Goal: Information Seeking & Learning: Learn about a topic

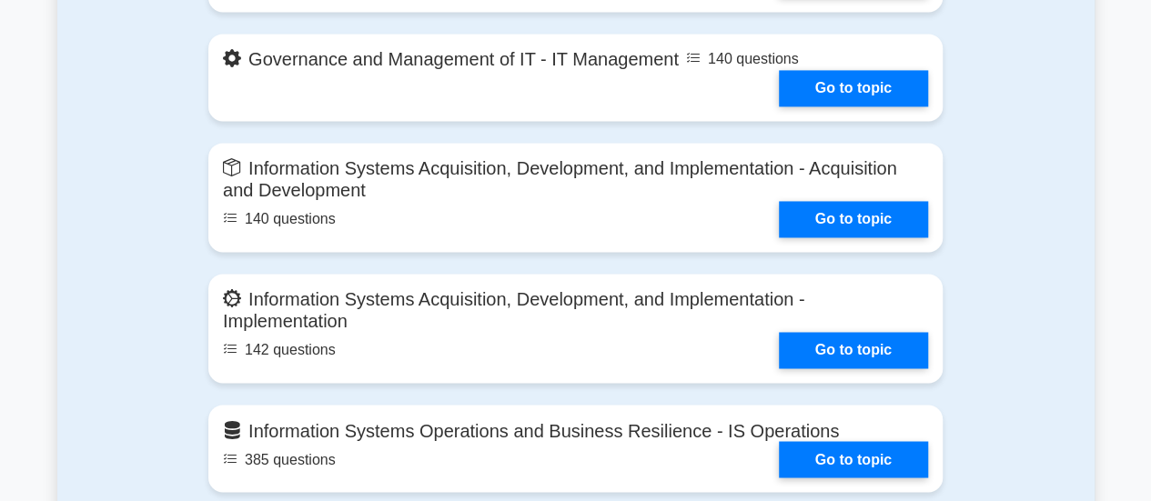
scroll to position [1456, 0]
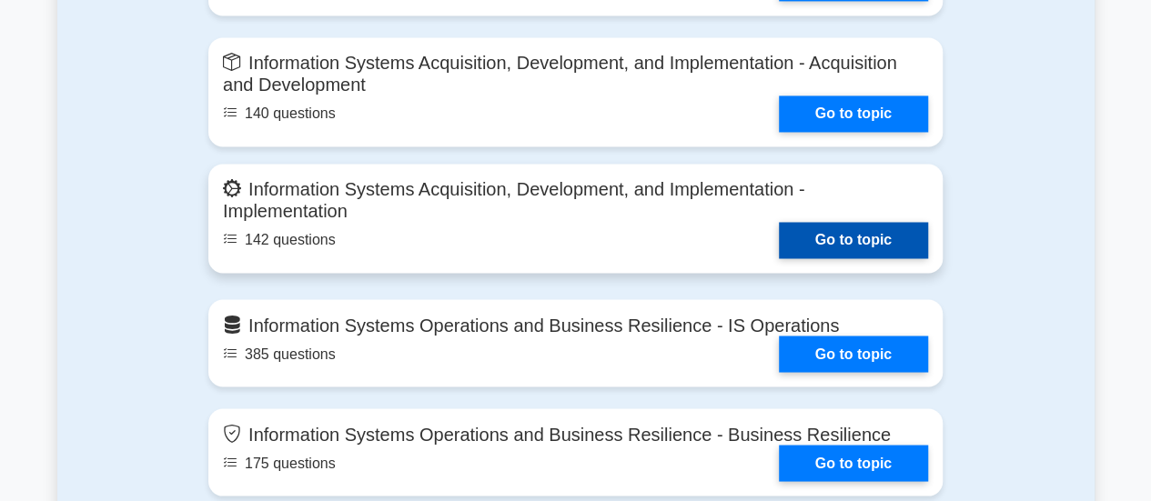
click at [779, 222] on link "Go to topic" at bounding box center [853, 240] width 149 height 36
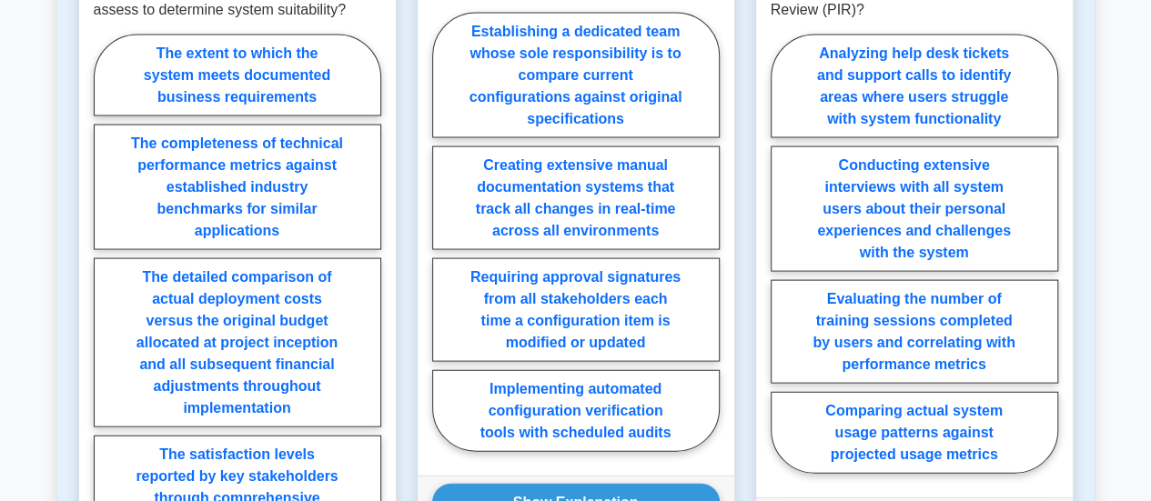
scroll to position [1183, 0]
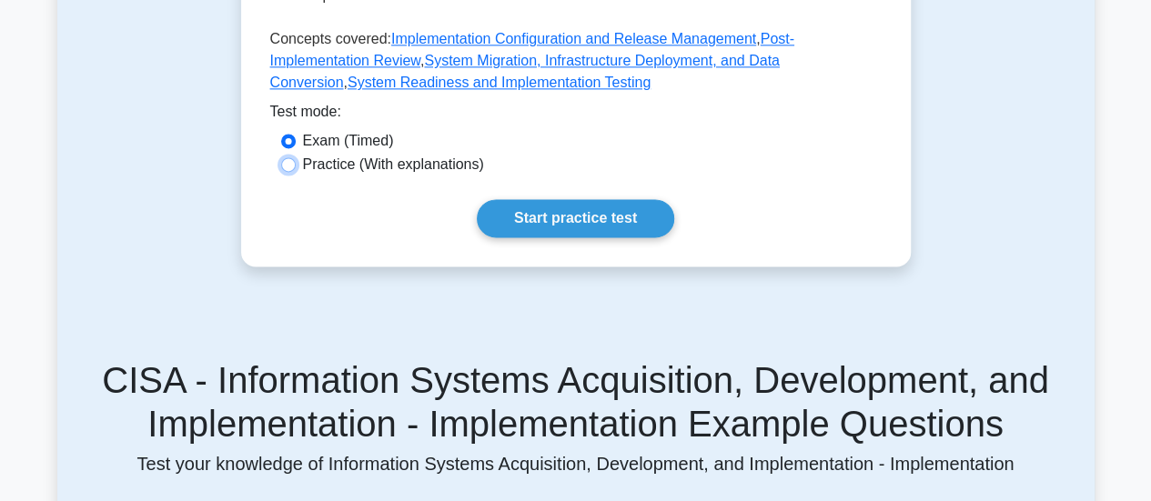
click at [292, 157] on input "Practice (With explanations)" at bounding box center [288, 164] width 15 height 15
radio input "true"
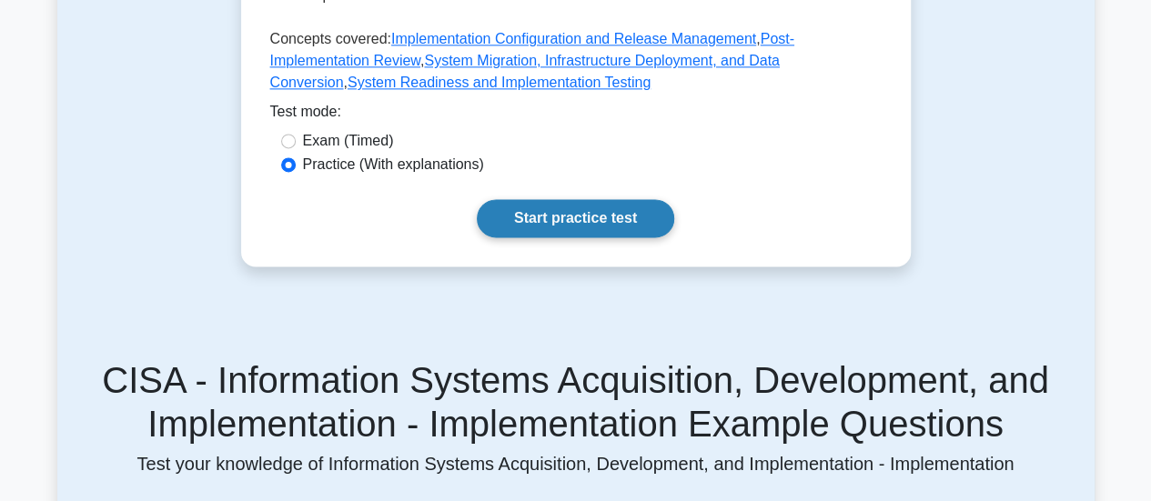
click at [591, 199] on link "Start practice test" at bounding box center [575, 218] width 197 height 38
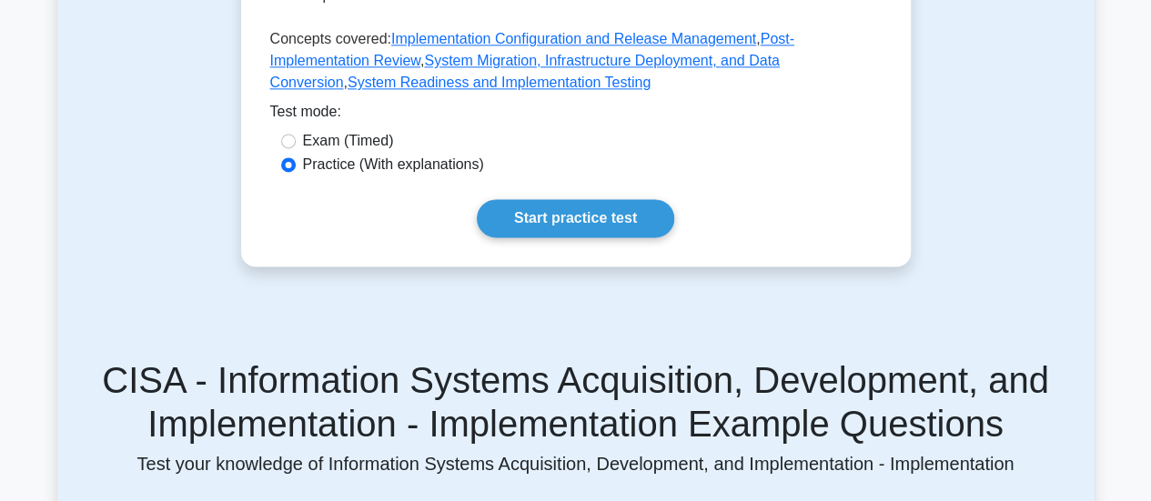
click at [318, 130] on label "Exam (Timed)" at bounding box center [348, 141] width 91 height 22
click at [296, 134] on input "Exam (Timed)" at bounding box center [288, 141] width 15 height 15
radio input "true"
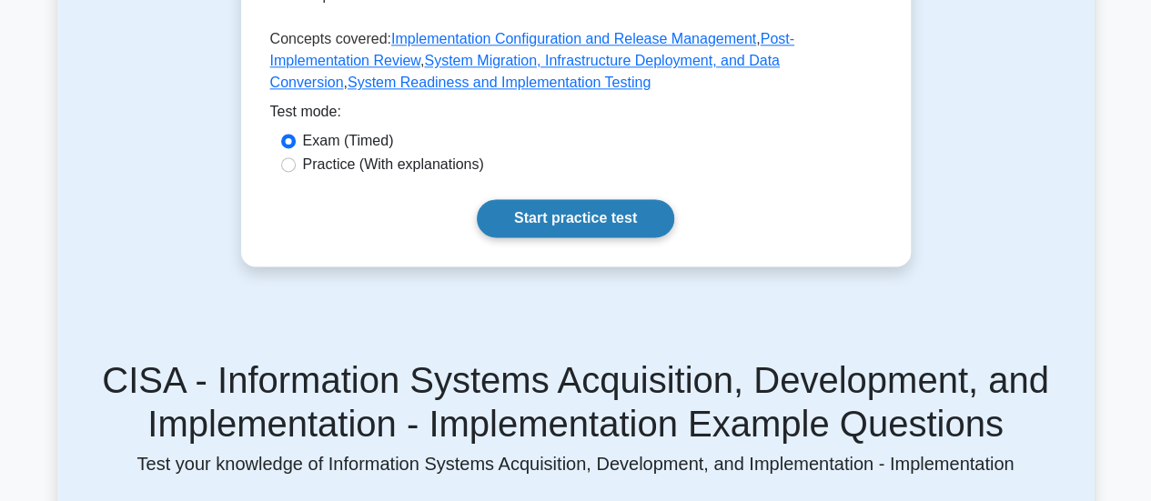
click at [555, 199] on link "Start practice test" at bounding box center [575, 218] width 197 height 38
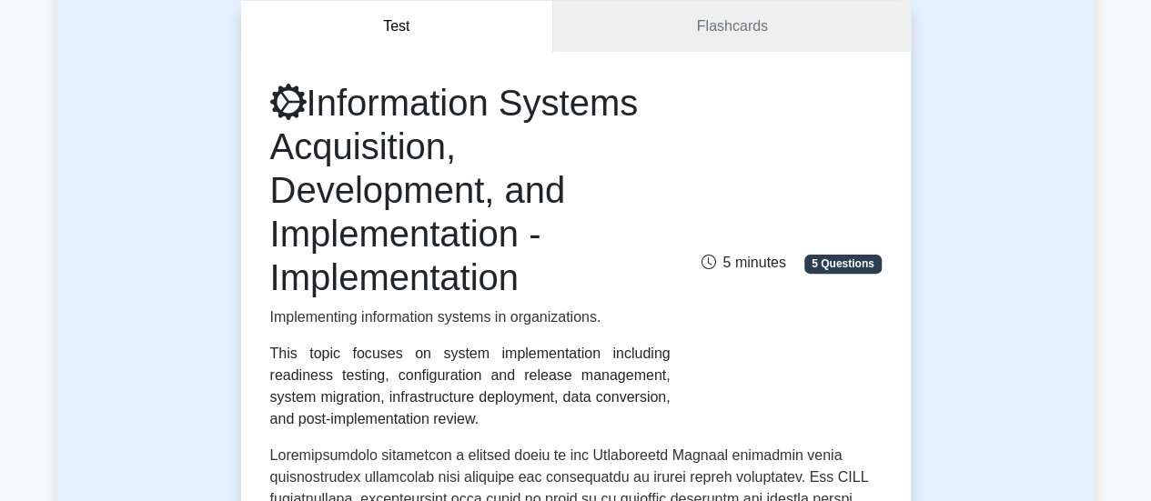
scroll to position [0, 0]
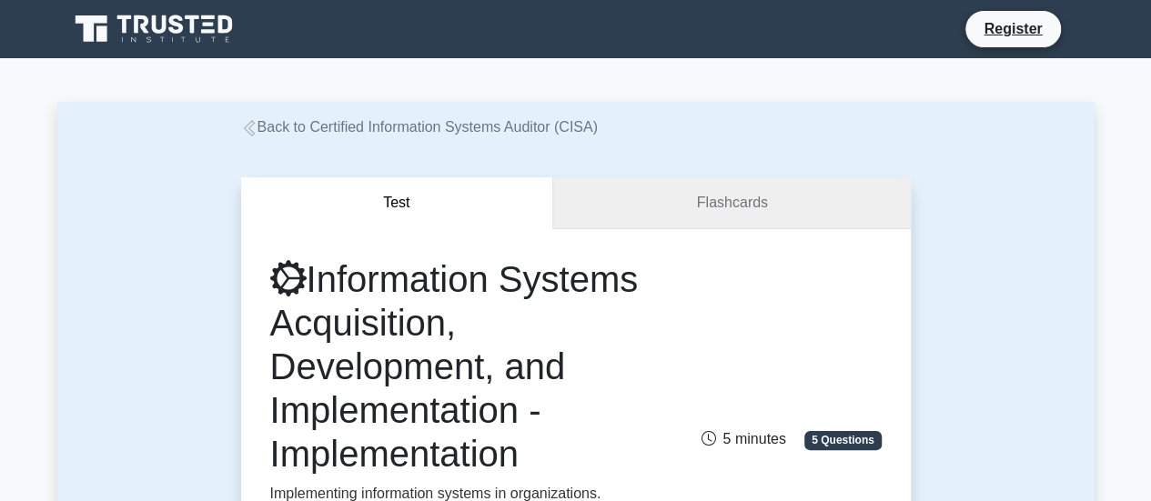
click at [757, 208] on link "Flashcards" at bounding box center [731, 203] width 357 height 52
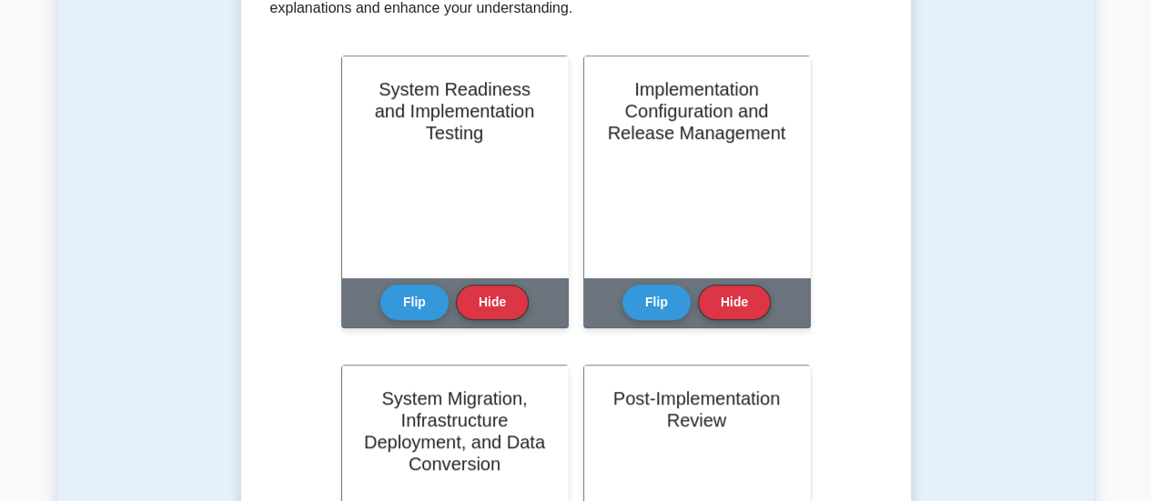
scroll to position [455, 0]
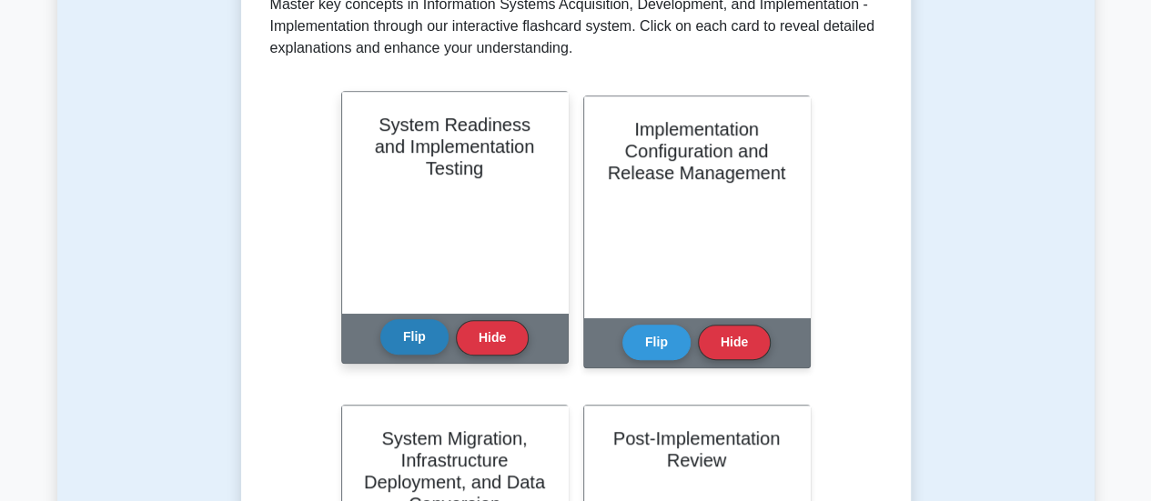
click at [422, 347] on button "Flip" at bounding box center [414, 336] width 68 height 35
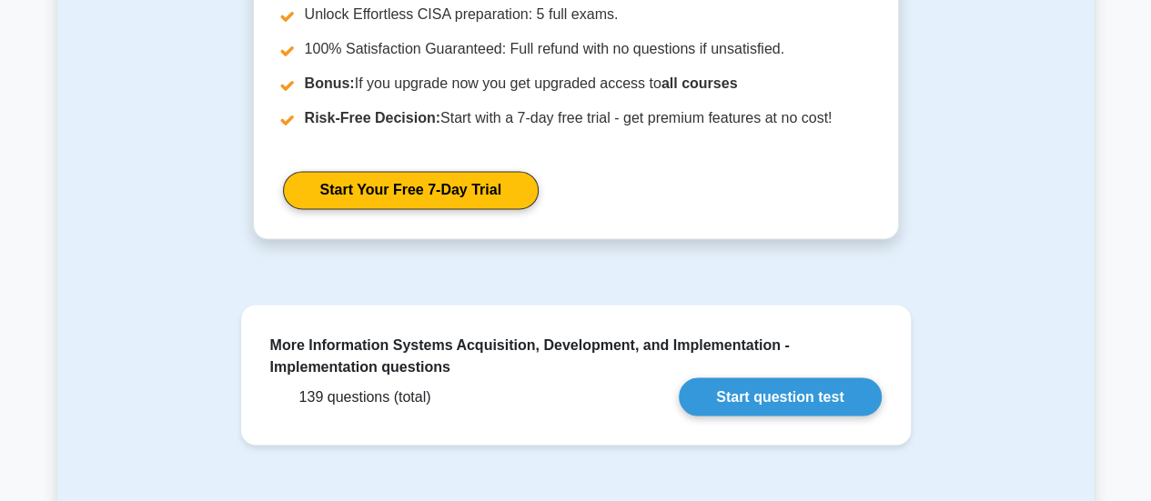
scroll to position [1274, 0]
